Goal: Transaction & Acquisition: Book appointment/travel/reservation

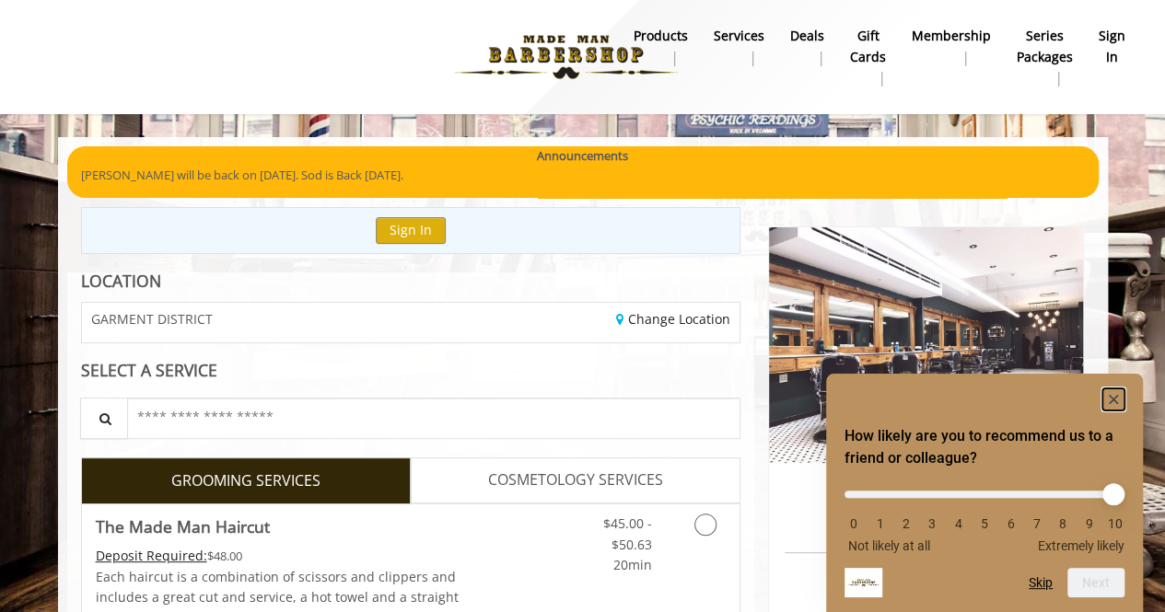
click at [1120, 390] on rect "Hide survey" at bounding box center [1113, 400] width 22 height 22
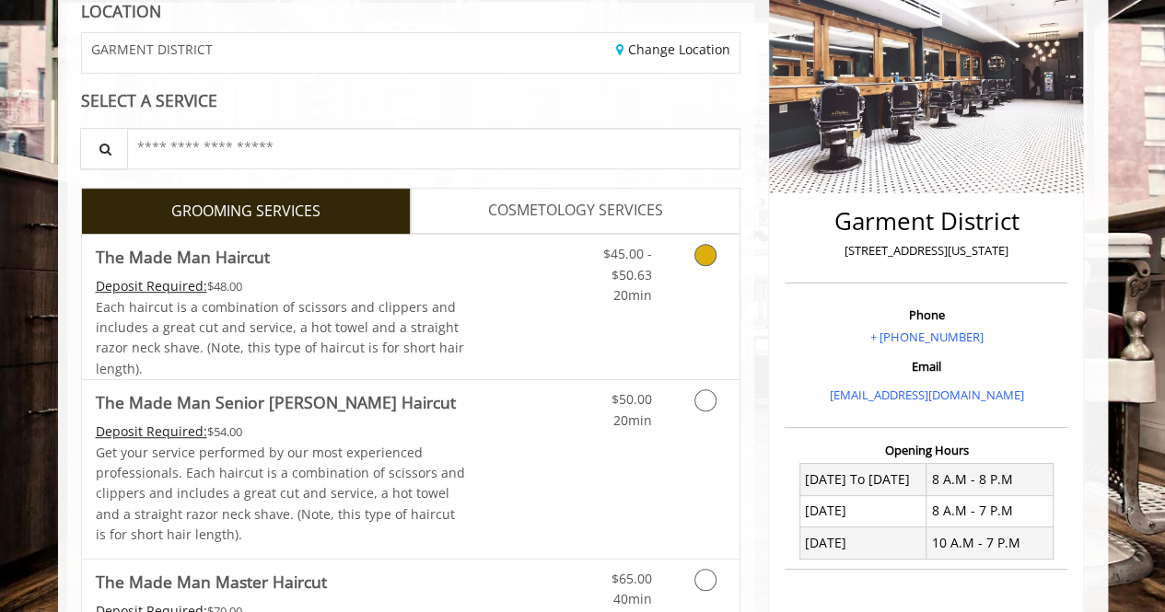
scroll to position [339, 0]
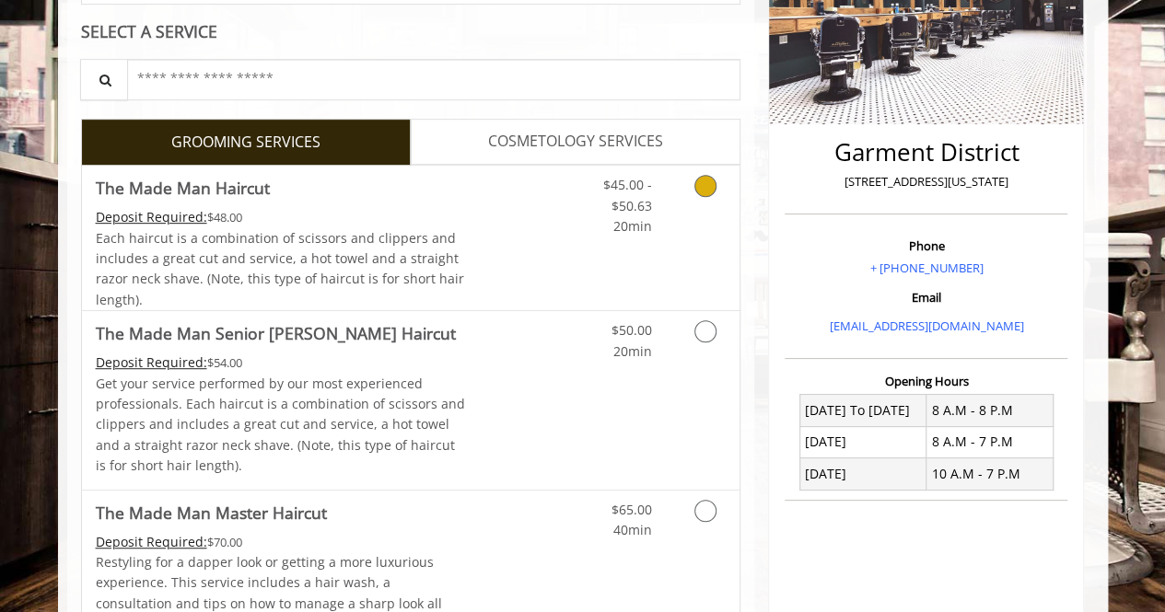
click at [709, 176] on icon "Grooming services" at bounding box center [705, 186] width 22 height 22
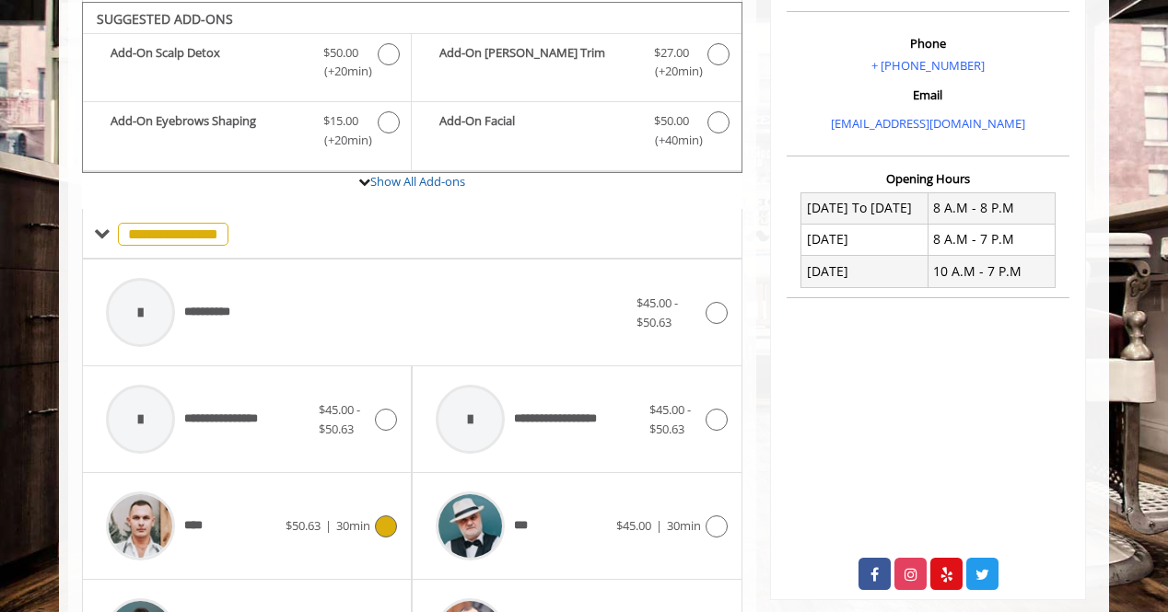
scroll to position [756, 0]
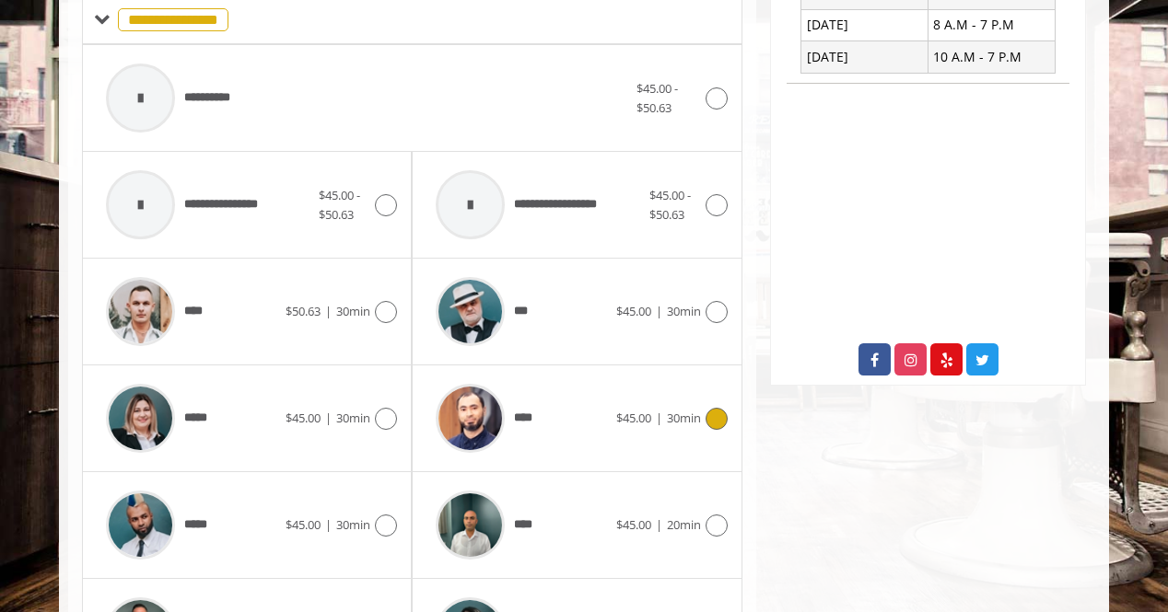
click at [719, 410] on icon at bounding box center [716, 419] width 22 height 22
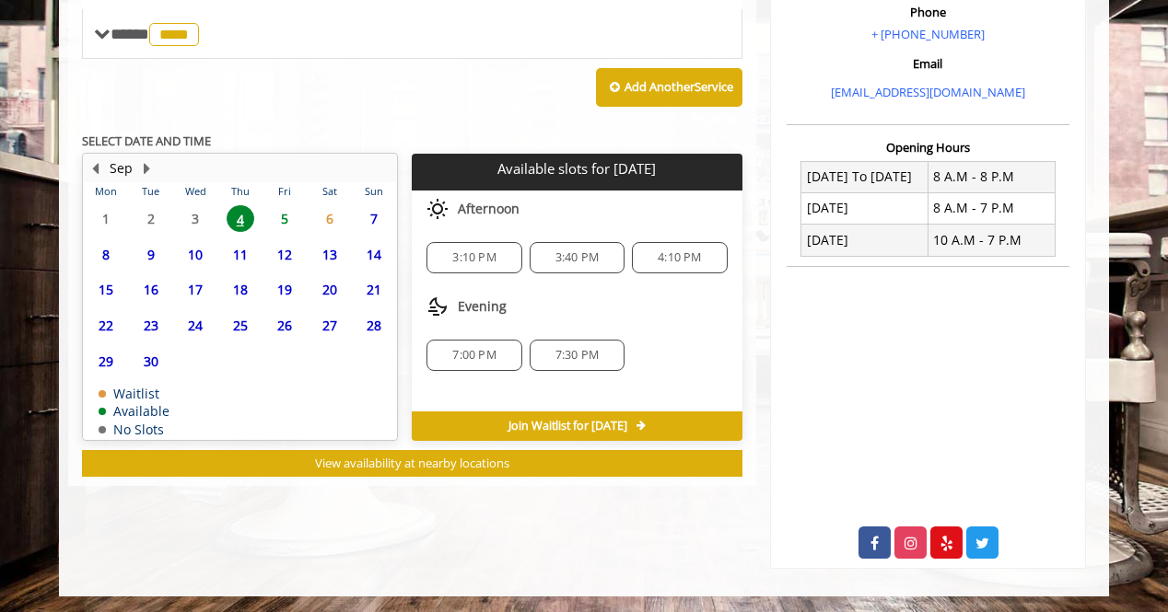
scroll to position [656, 0]
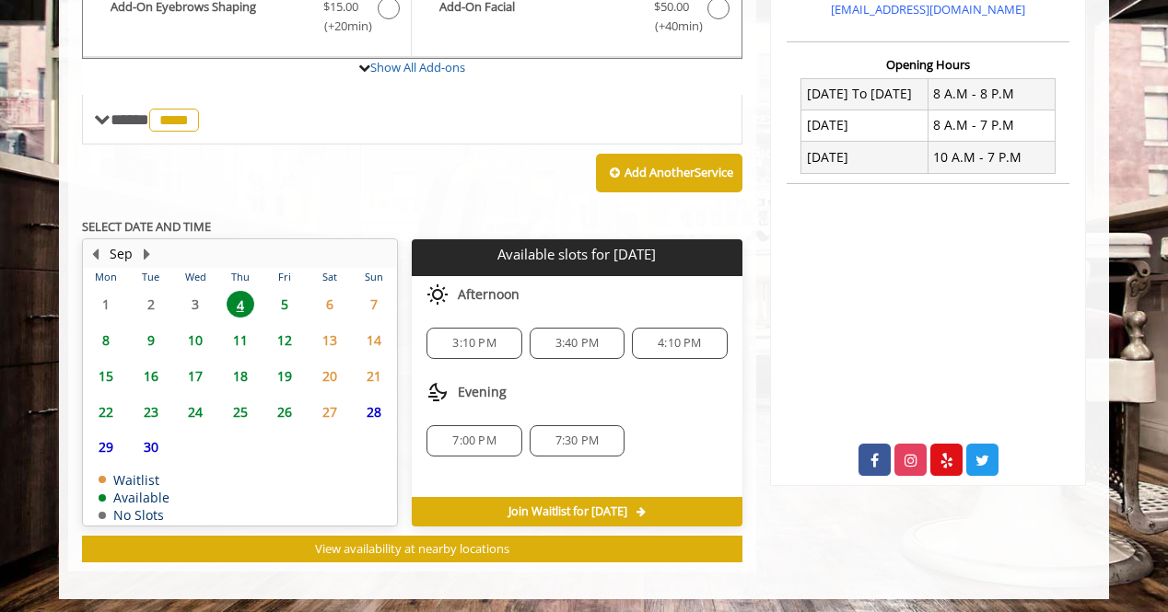
click at [503, 438] on span "7:00 PM" at bounding box center [474, 441] width 78 height 15
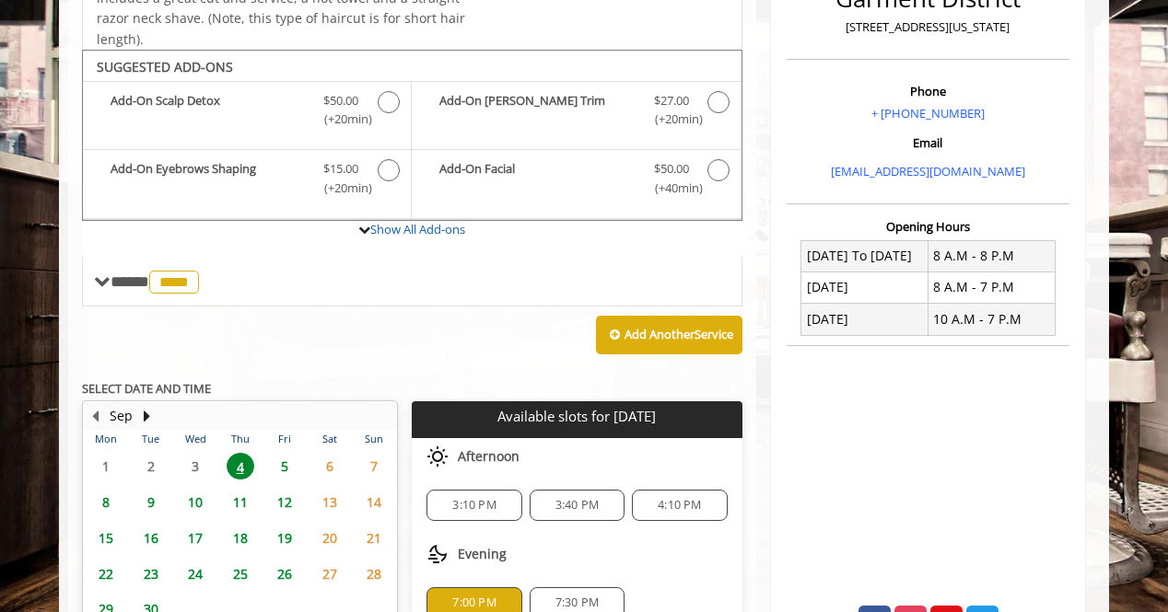
scroll to position [492, 0]
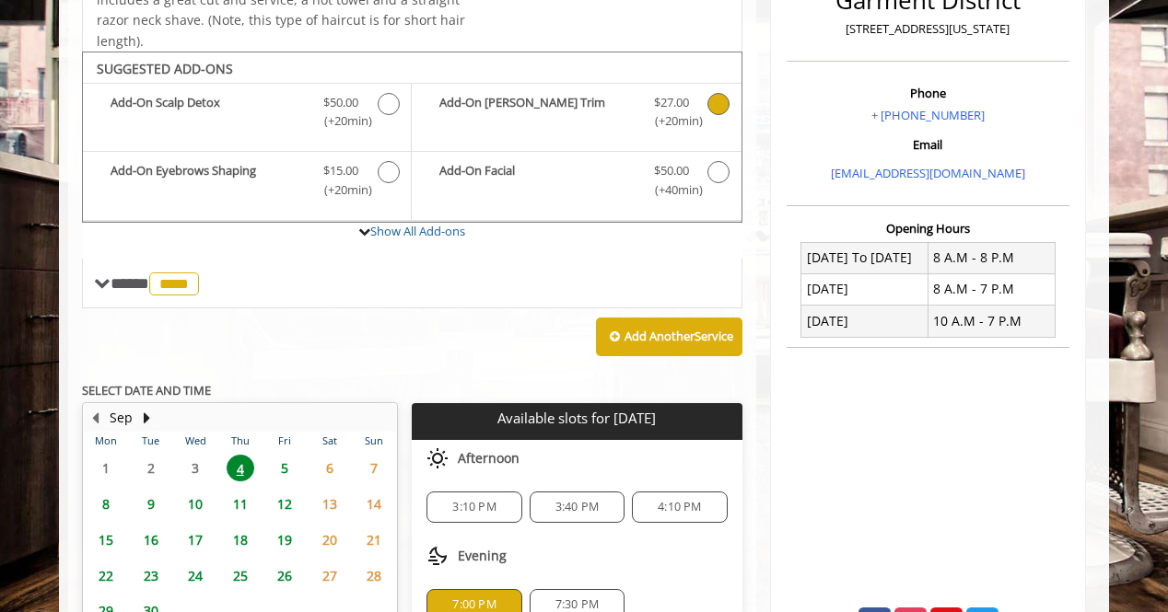
click at [722, 93] on icon "The Made Man Haircut Add-onS" at bounding box center [718, 104] width 22 height 22
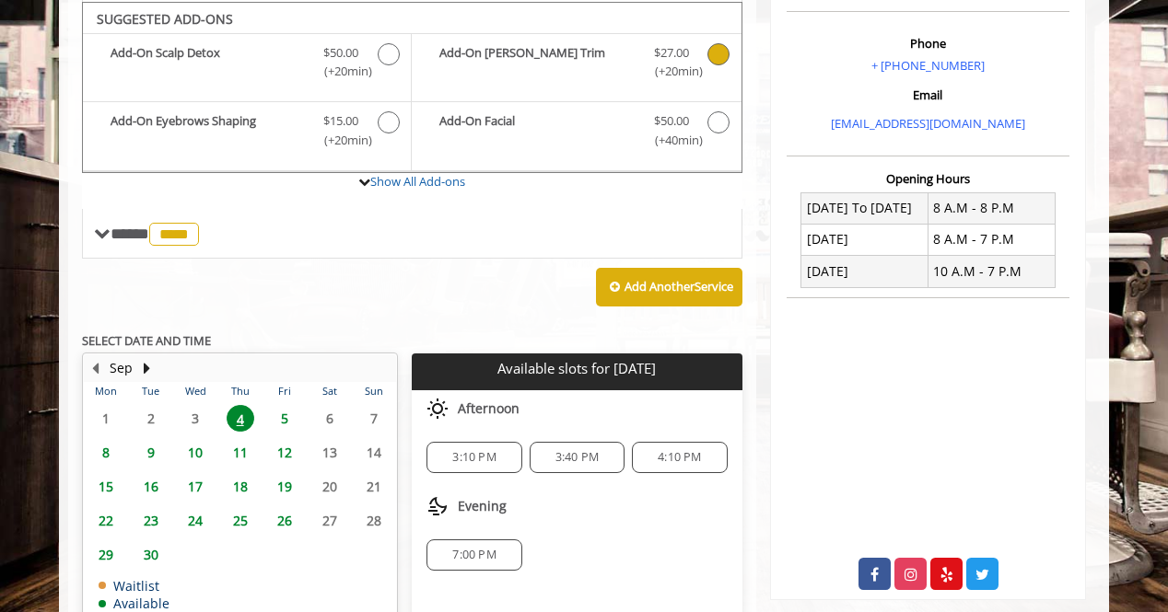
scroll to position [645, 0]
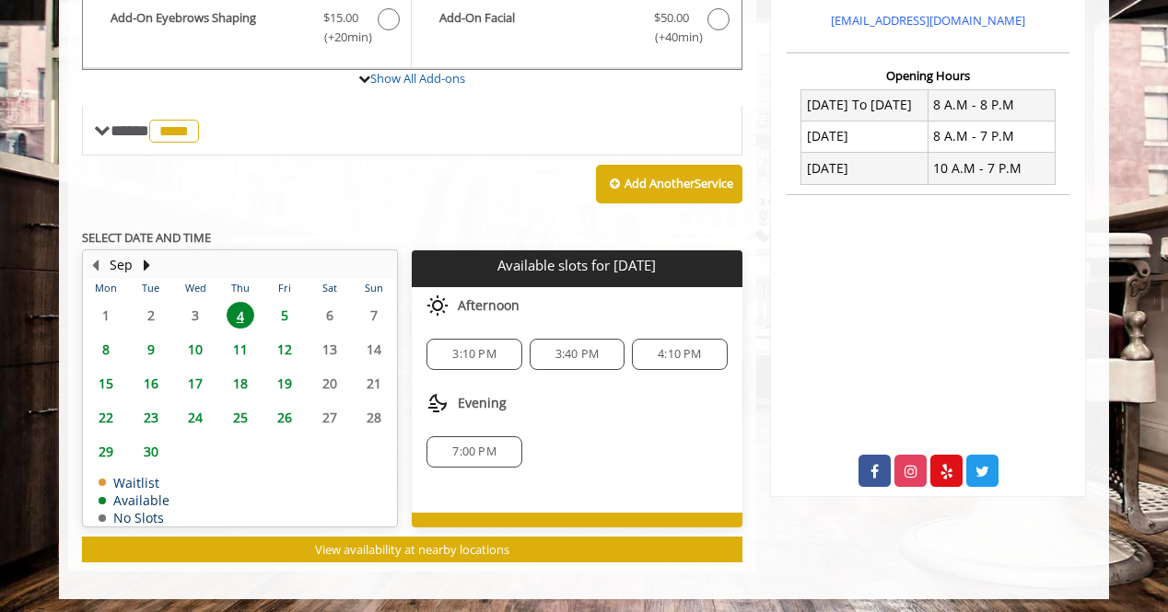
click at [473, 445] on span "7:00 PM" at bounding box center [473, 452] width 43 height 15
click at [473, 440] on div "**********" at bounding box center [412, 157] width 660 height 809
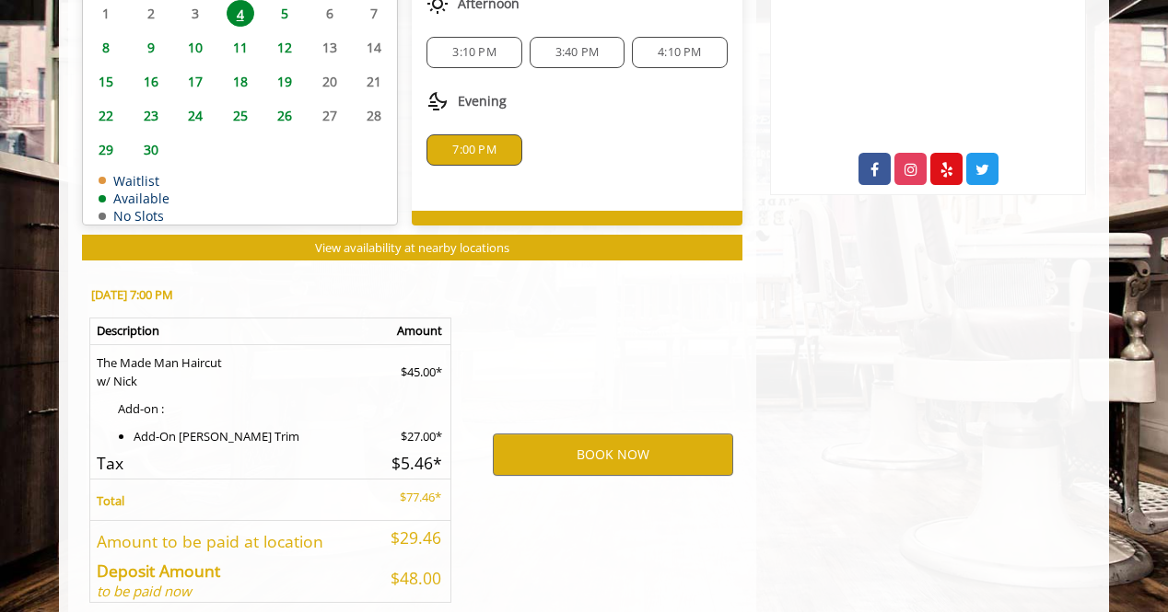
scroll to position [1031, 0]
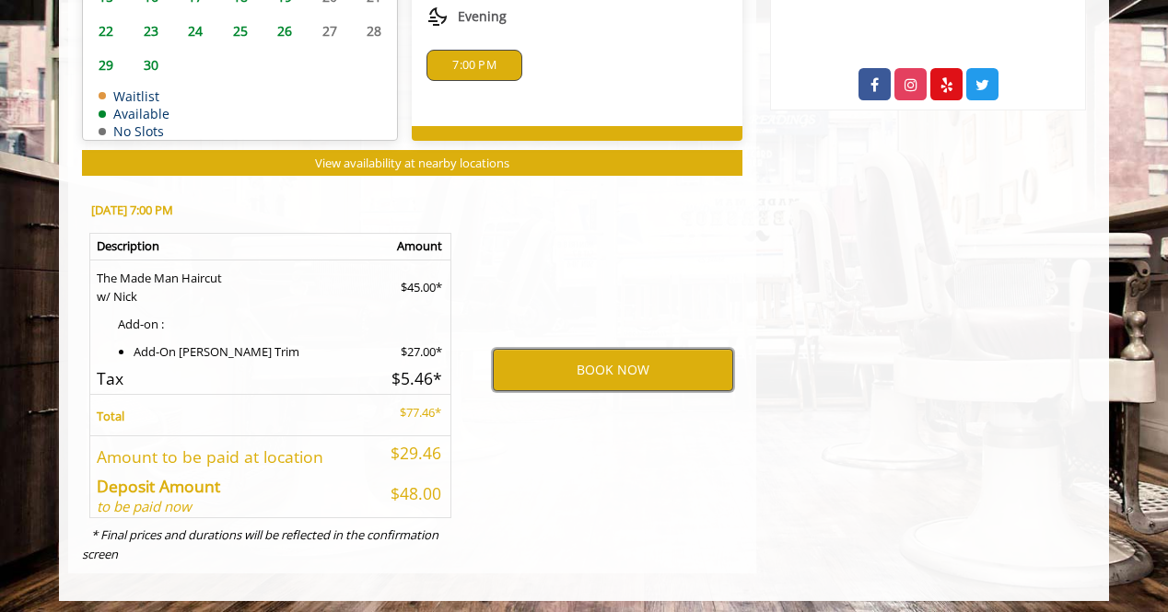
click at [567, 370] on button "BOOK NOW" at bounding box center [613, 370] width 240 height 42
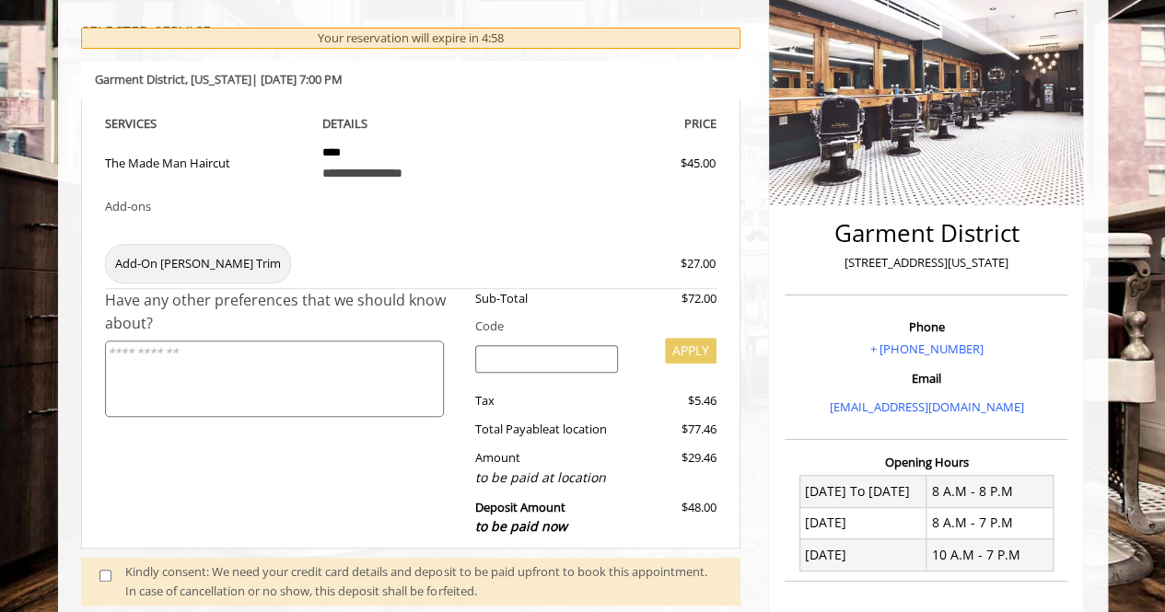
scroll to position [273, 0]
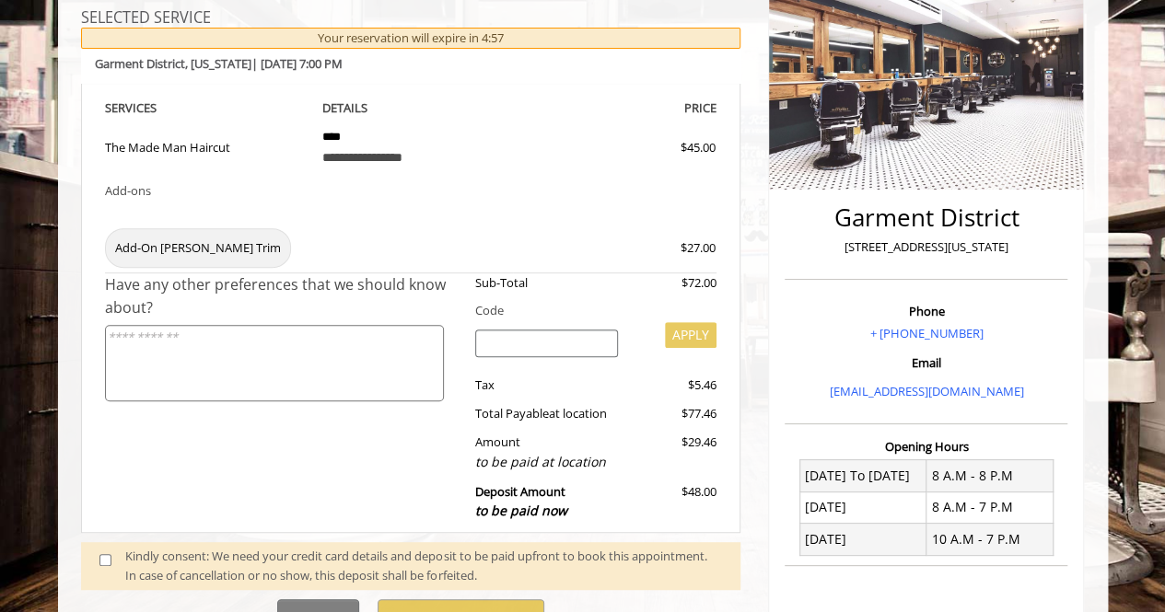
click at [520, 342] on input "search" at bounding box center [546, 344] width 143 height 28
click at [400, 360] on textarea at bounding box center [274, 363] width 339 height 76
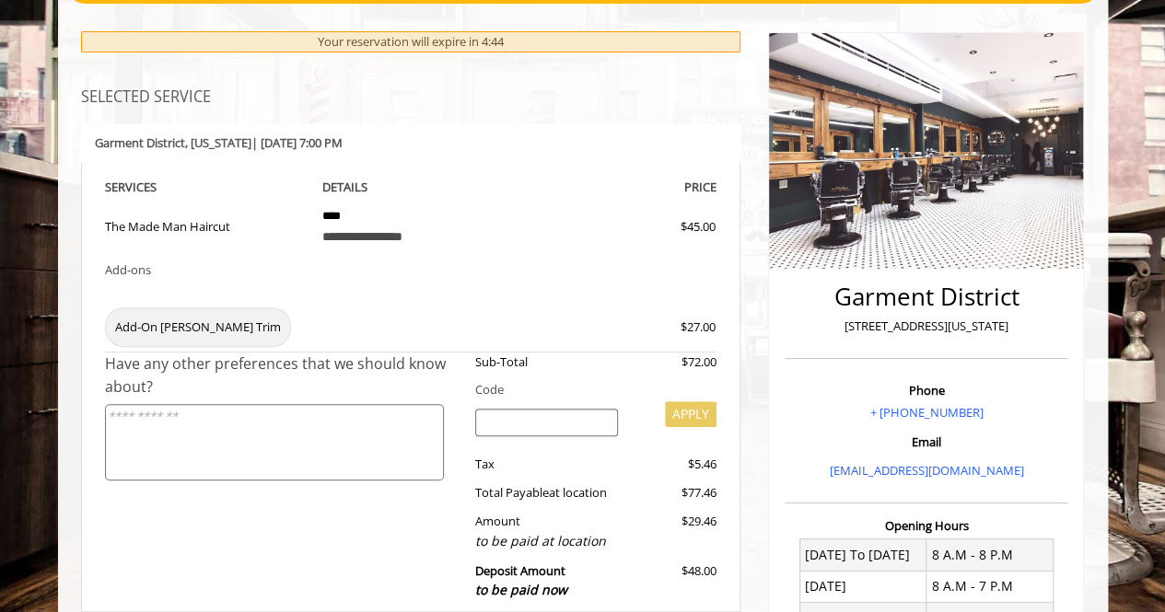
scroll to position [269, 0]
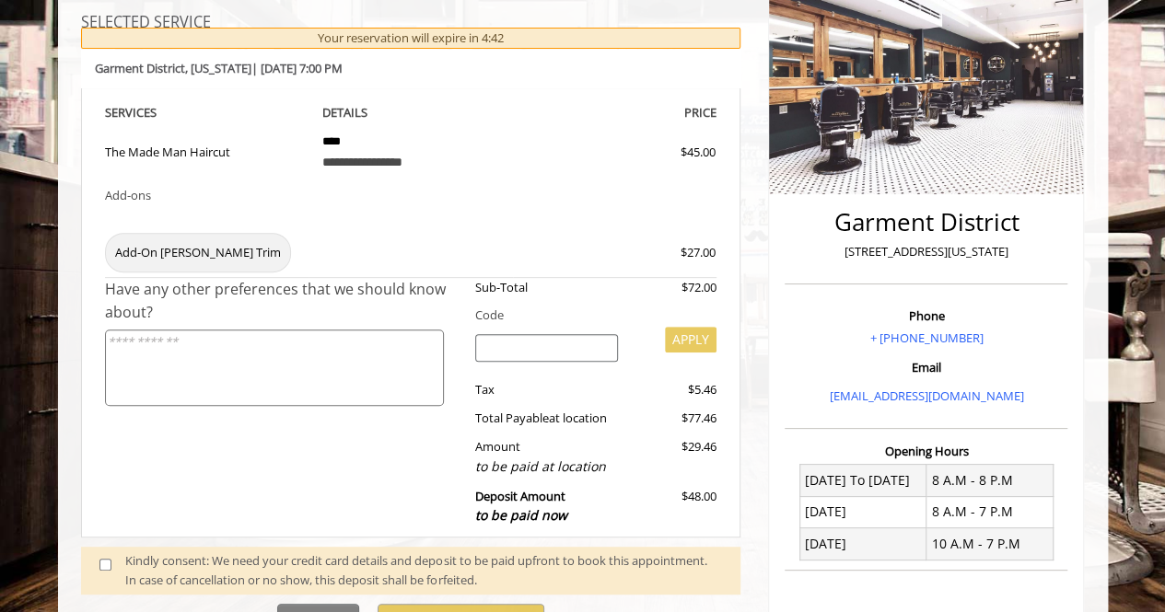
click at [519, 356] on input "search" at bounding box center [546, 348] width 143 height 28
click at [562, 342] on input "search" at bounding box center [546, 348] width 143 height 28
click at [326, 369] on textarea at bounding box center [274, 368] width 339 height 76
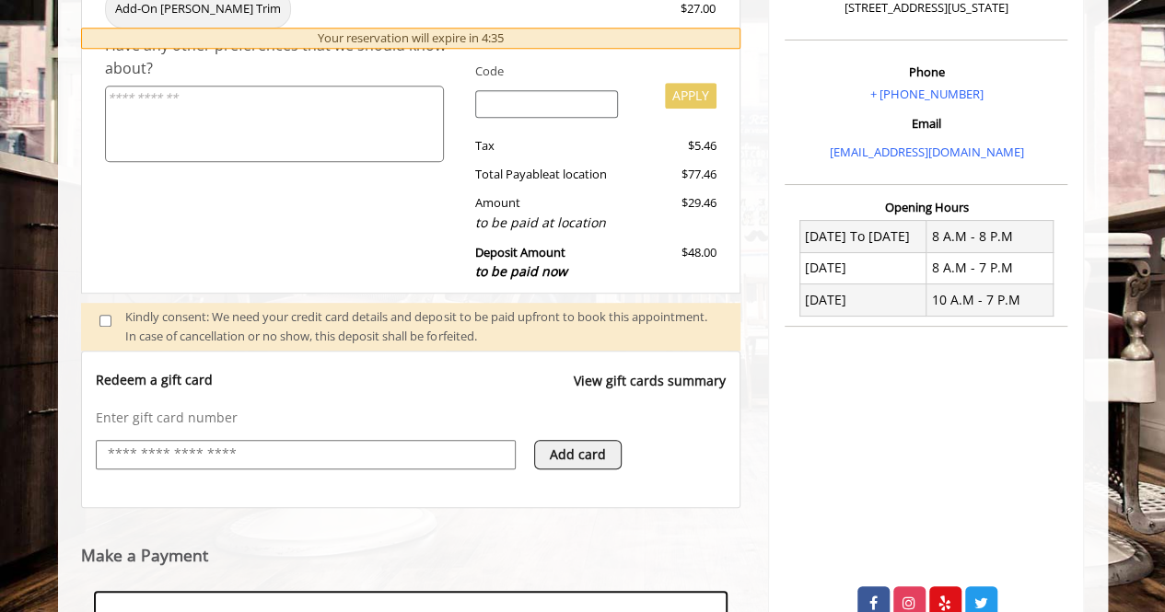
click at [331, 450] on input "text" at bounding box center [306, 455] width 400 height 22
click at [396, 390] on div "Redeem a gift card View gift cards summary" at bounding box center [411, 390] width 631 height 38
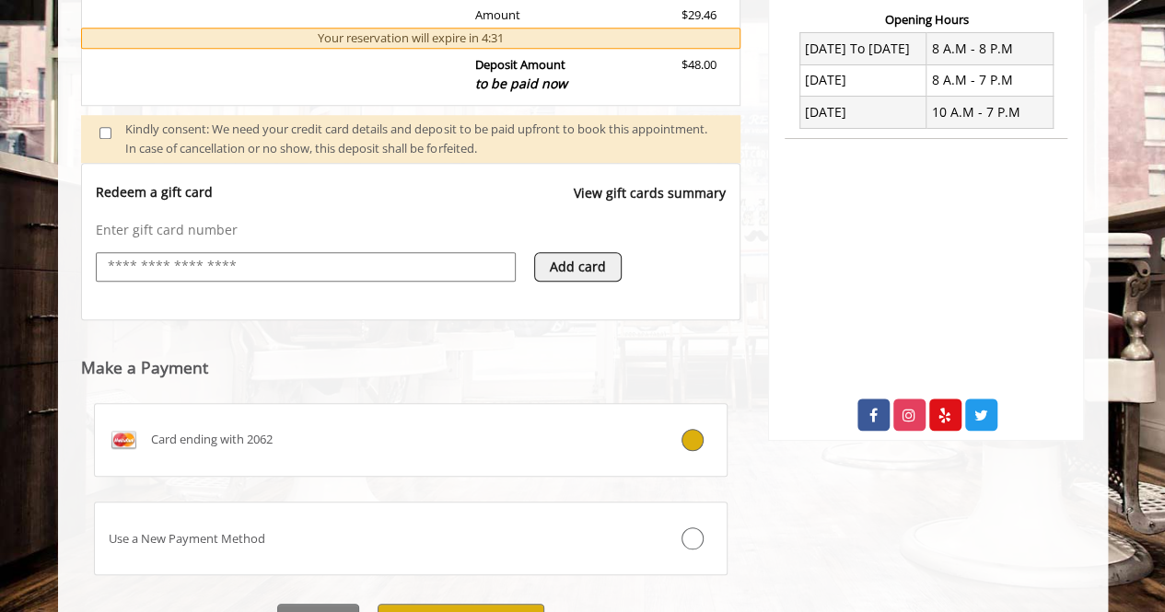
scroll to position [795, 0]
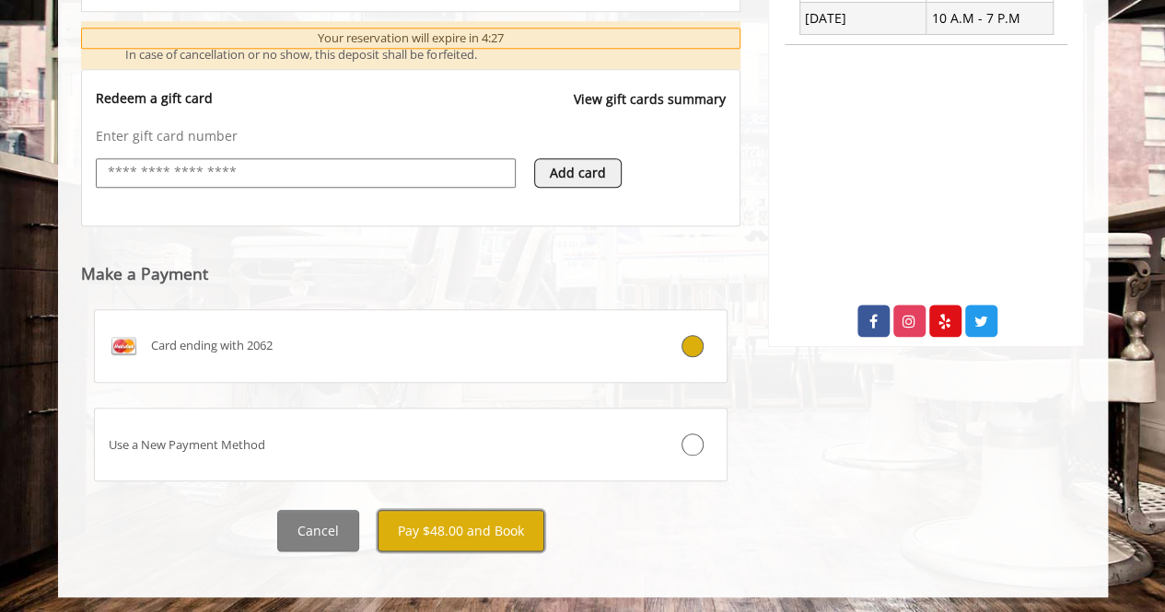
click at [466, 532] on button "Pay $48.00 and Book" at bounding box center [461, 530] width 167 height 41
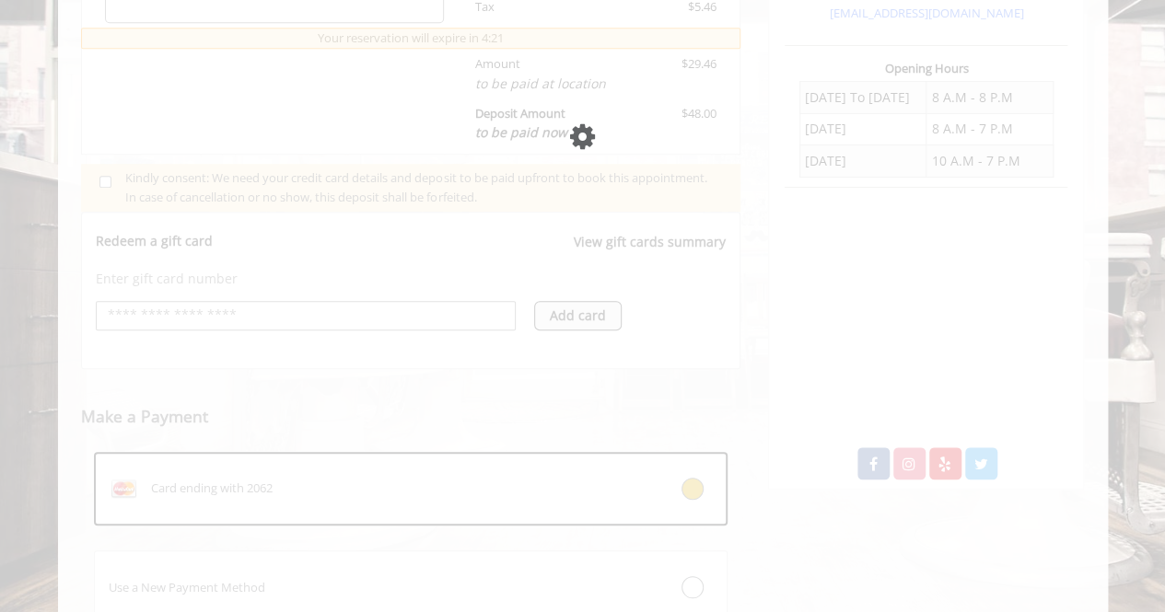
scroll to position [645, 0]
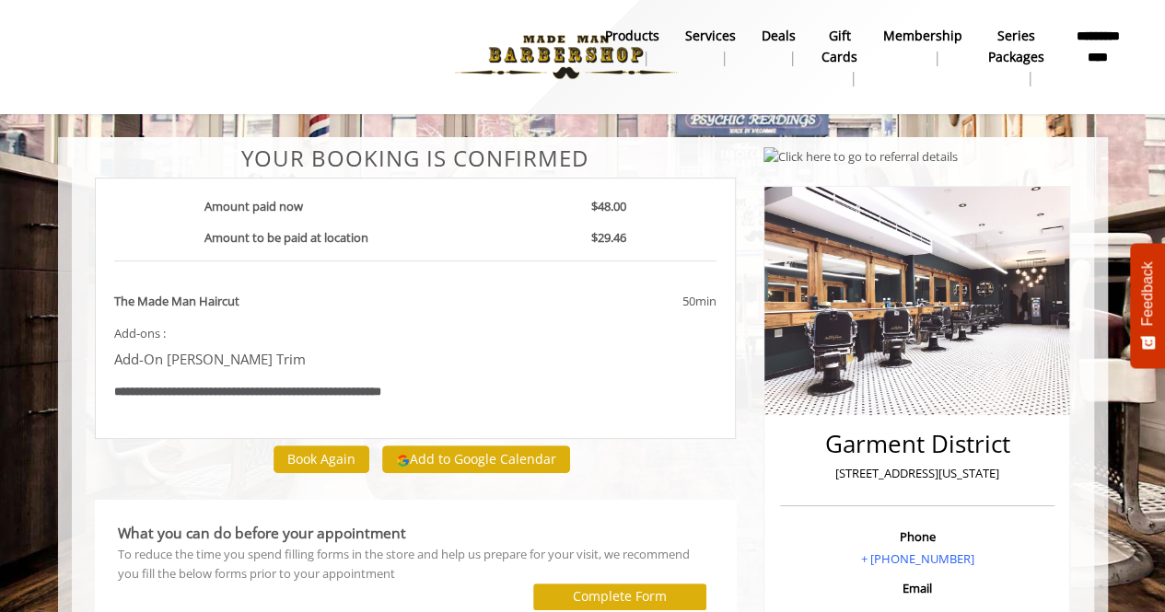
click at [789, 36] on b "Deals" at bounding box center [779, 36] width 34 height 20
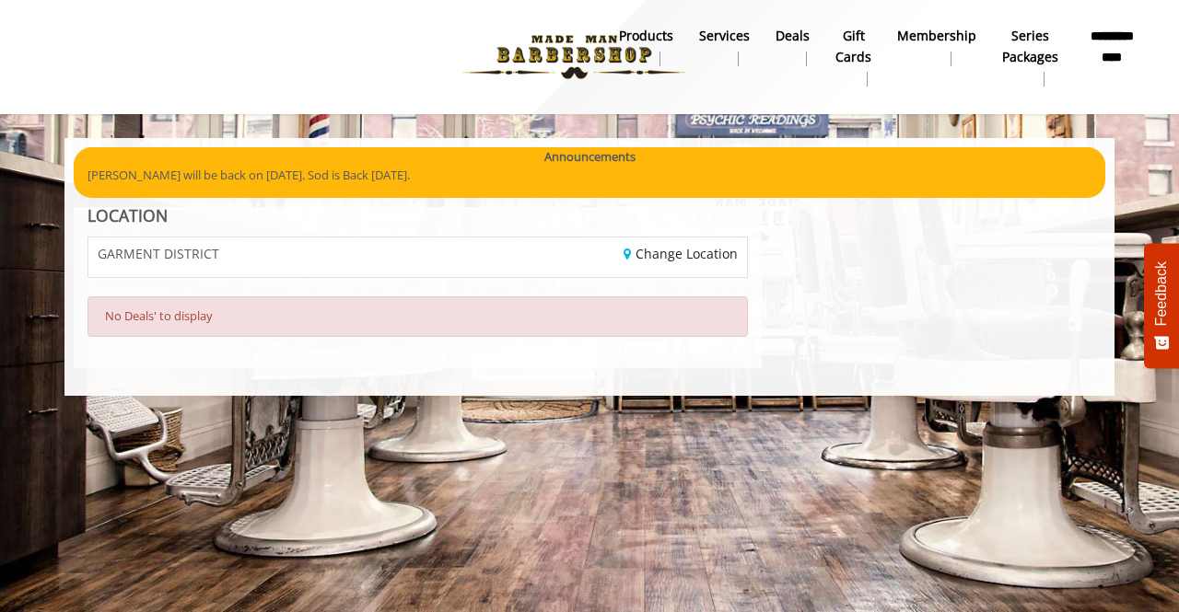
click at [260, 258] on div "GARMENT DISTRICT" at bounding box center [246, 258] width 343 height 40
click at [948, 31] on b "Membership" at bounding box center [936, 36] width 79 height 20
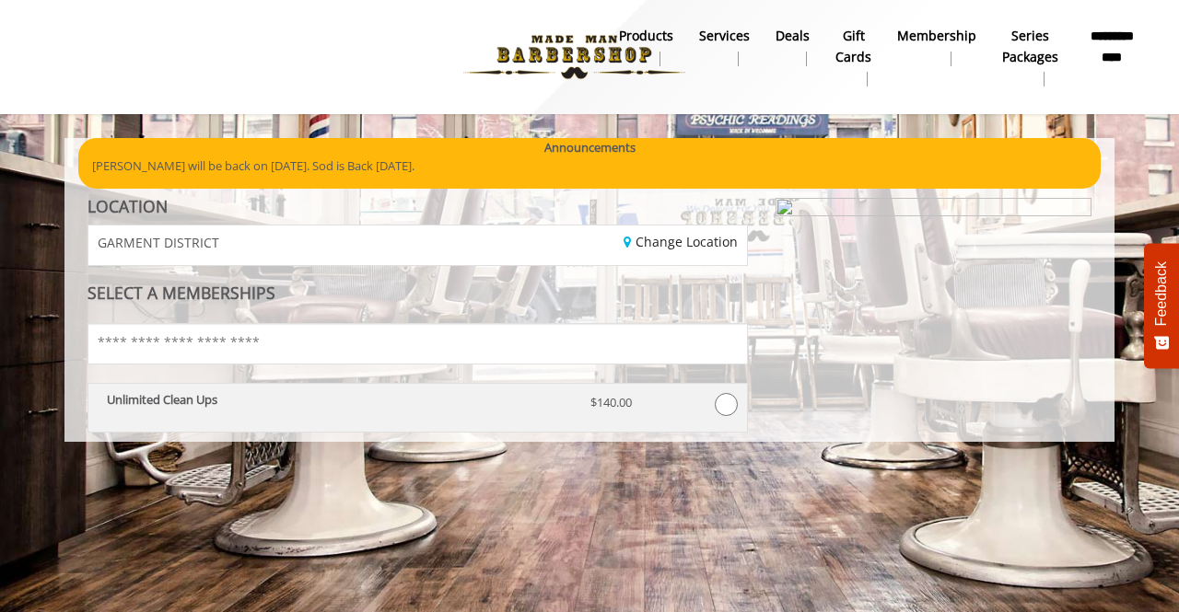
click at [389, 401] on p "Unlimited Clean Ups" at bounding box center [335, 399] width 456 height 13
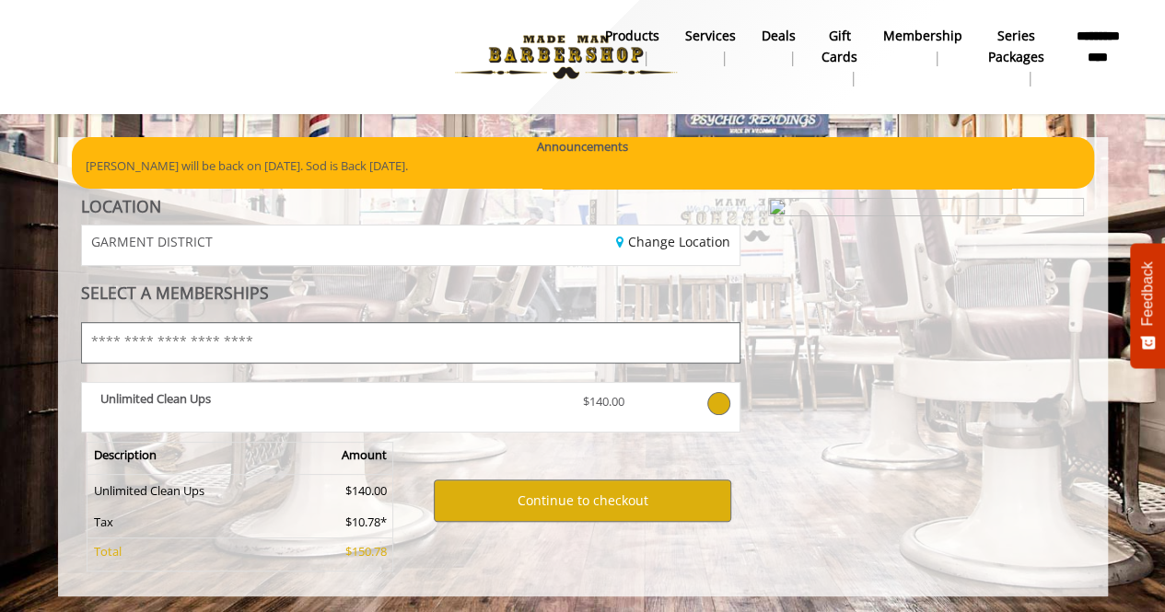
click at [386, 351] on input "text" at bounding box center [411, 342] width 660 height 41
